Goal: Find specific page/section: Find specific page/section

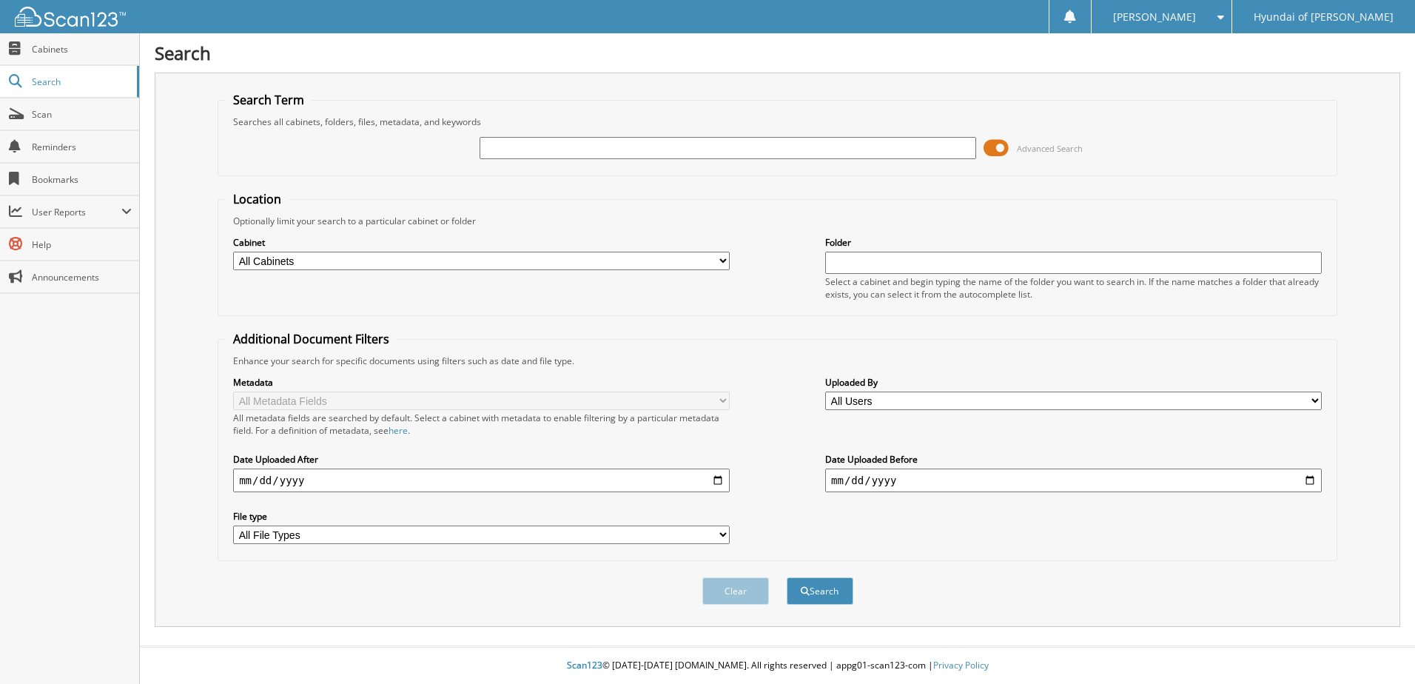
click at [566, 140] on input "text" at bounding box center [728, 148] width 497 height 22
type input "102078"
click at [787, 577] on button "Search" at bounding box center [820, 590] width 67 height 27
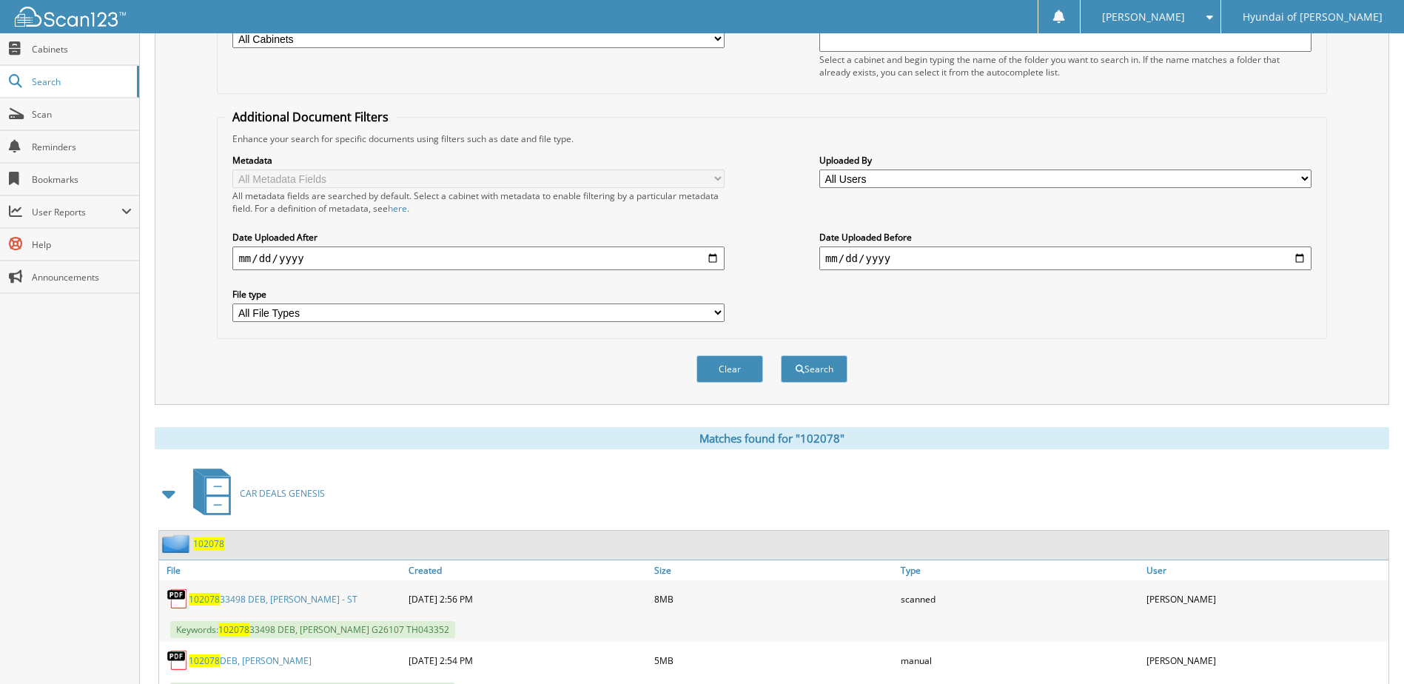
scroll to position [287, 0]
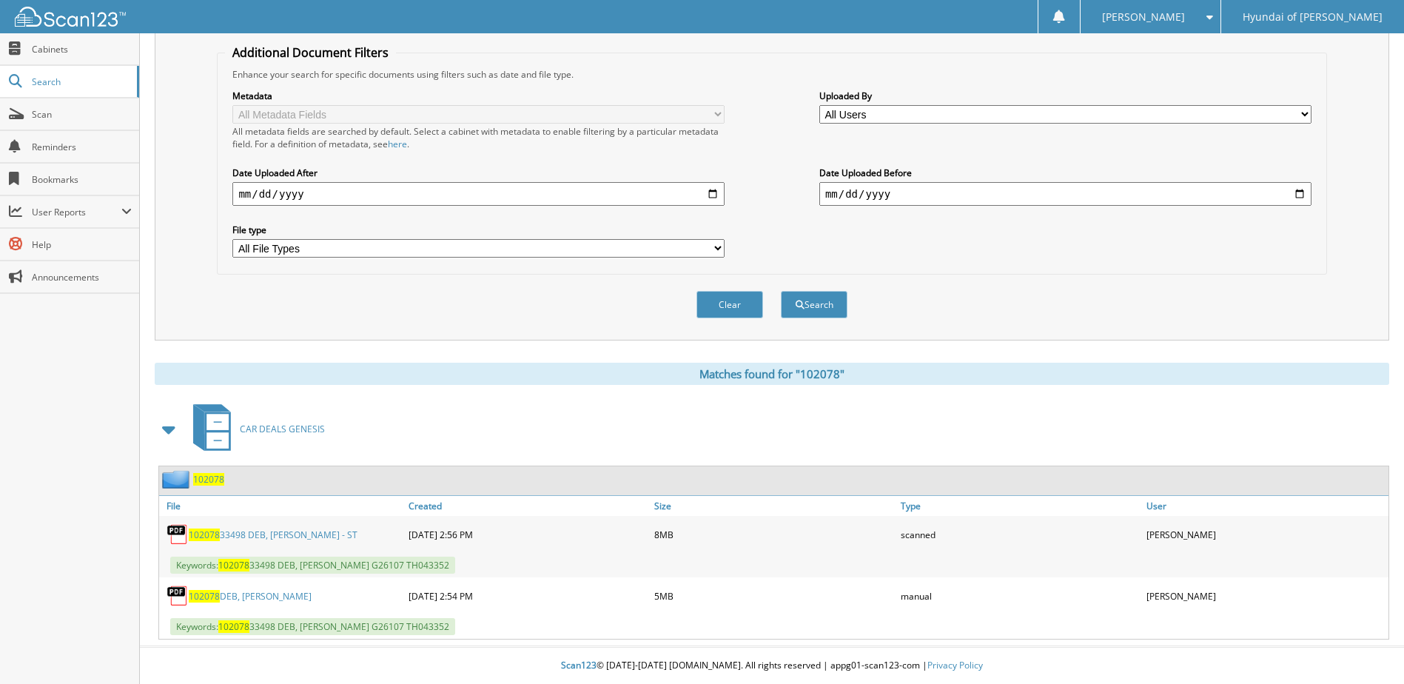
click at [255, 534] on link "102078 33498 DEB, [PERSON_NAME] - ST" at bounding box center [273, 535] width 169 height 13
